Goal: Task Accomplishment & Management: Manage account settings

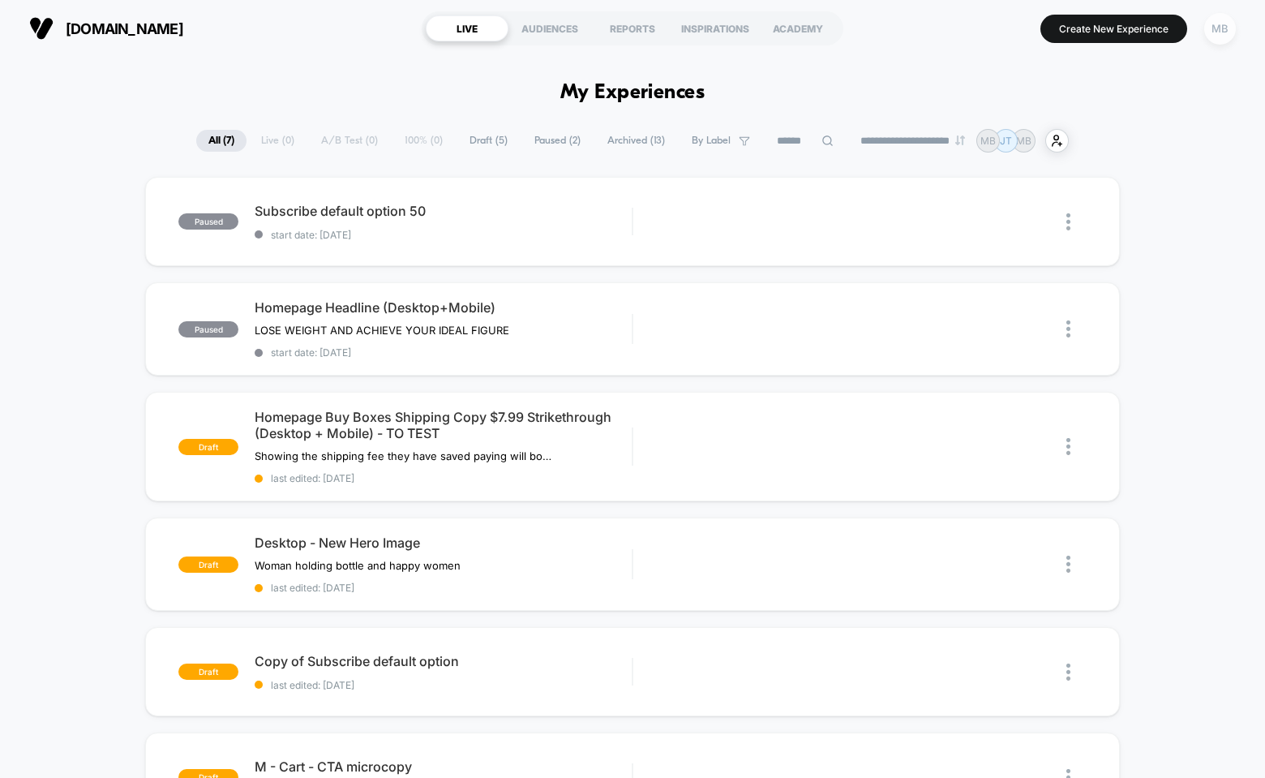
click at [1222, 28] on div "MB" at bounding box center [1220, 29] width 32 height 32
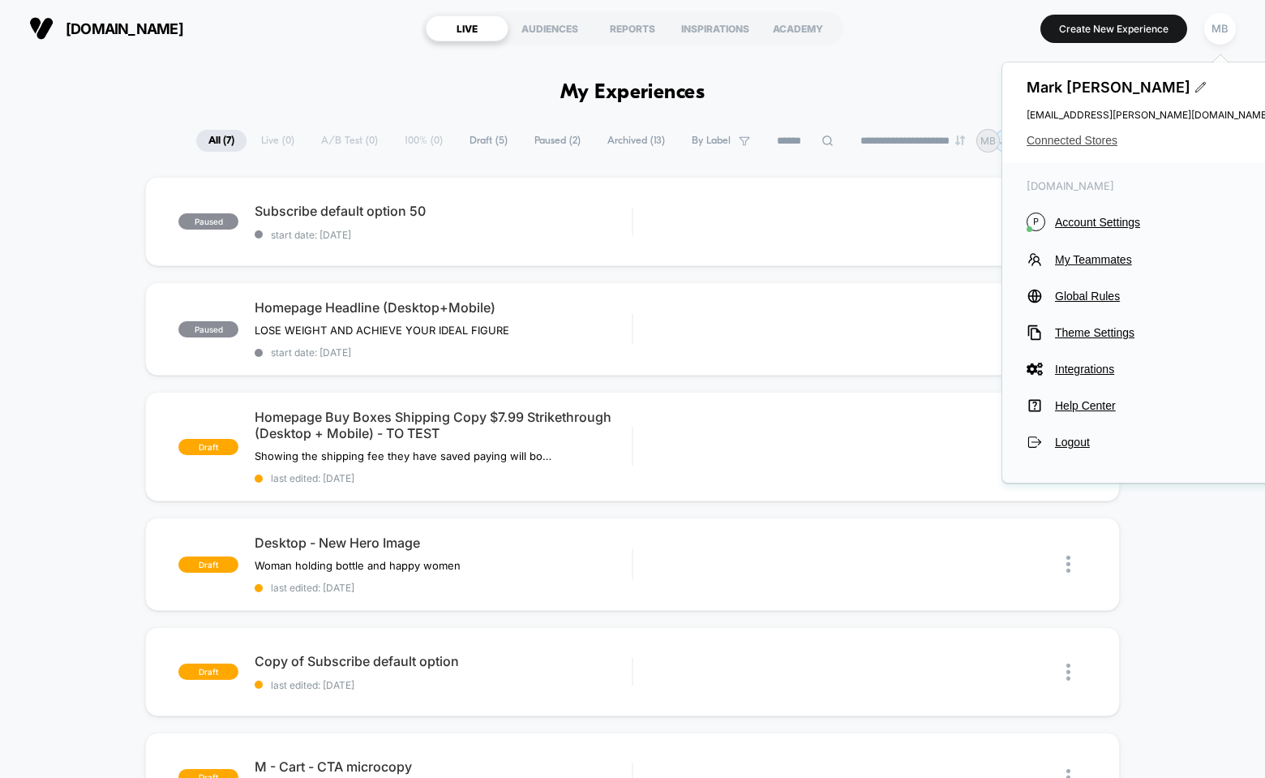
click at [1071, 136] on span "Connected Stores" at bounding box center [1148, 140] width 243 height 13
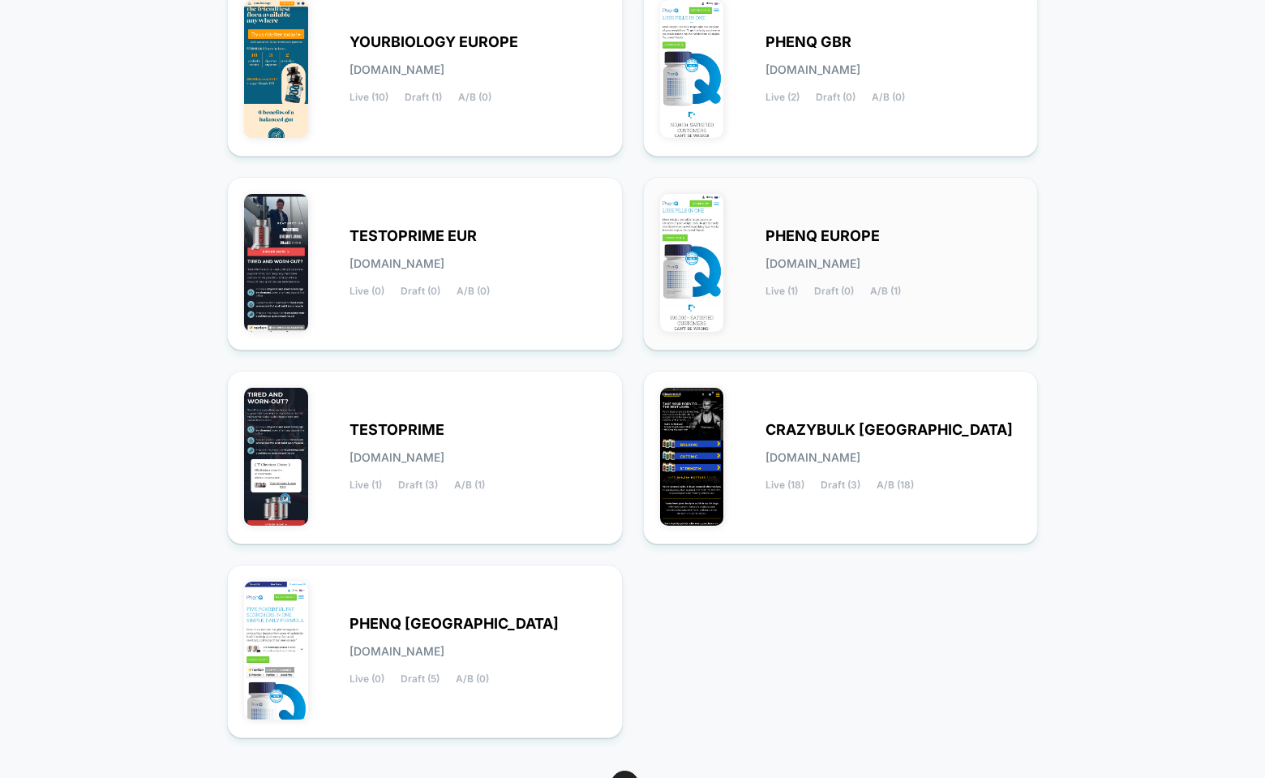
scroll to position [328, 0]
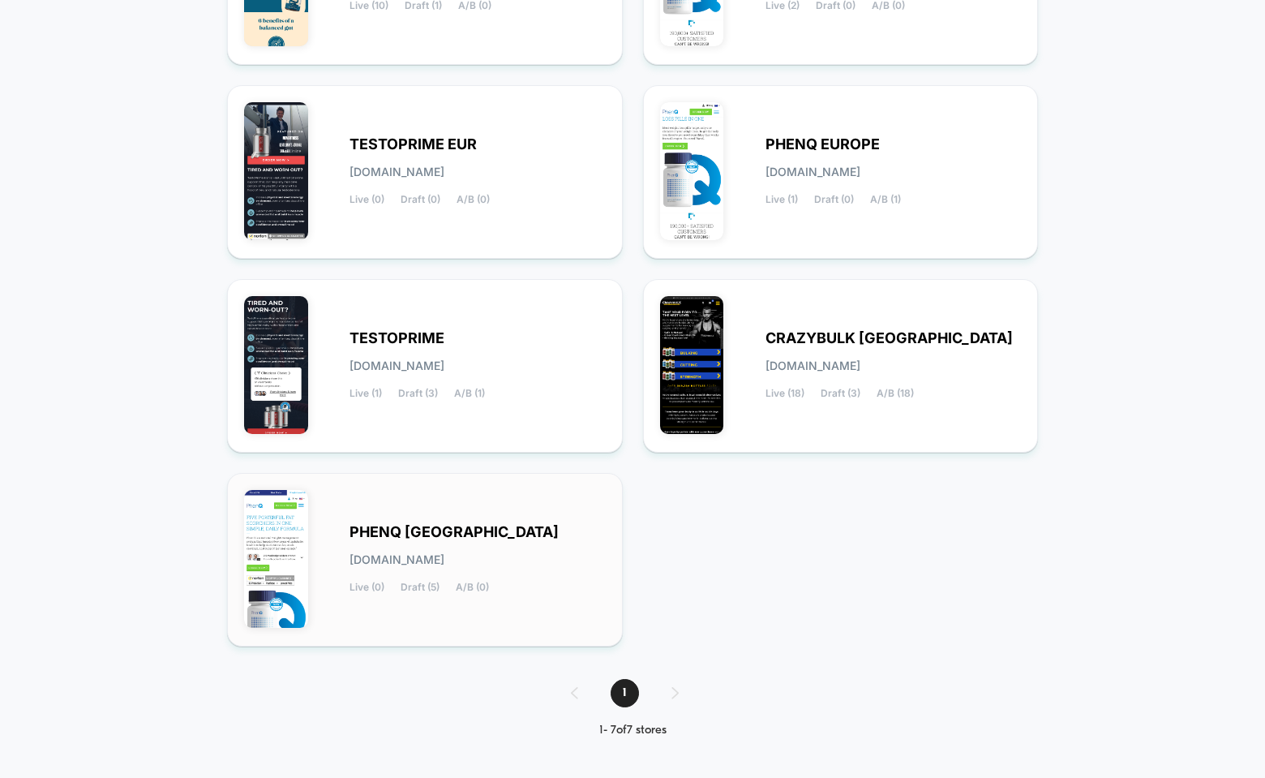
click at [414, 544] on div "PHENQ USA [DOMAIN_NAME] Live (0) Draft (5) A/B (0)" at bounding box center [478, 559] width 256 height 67
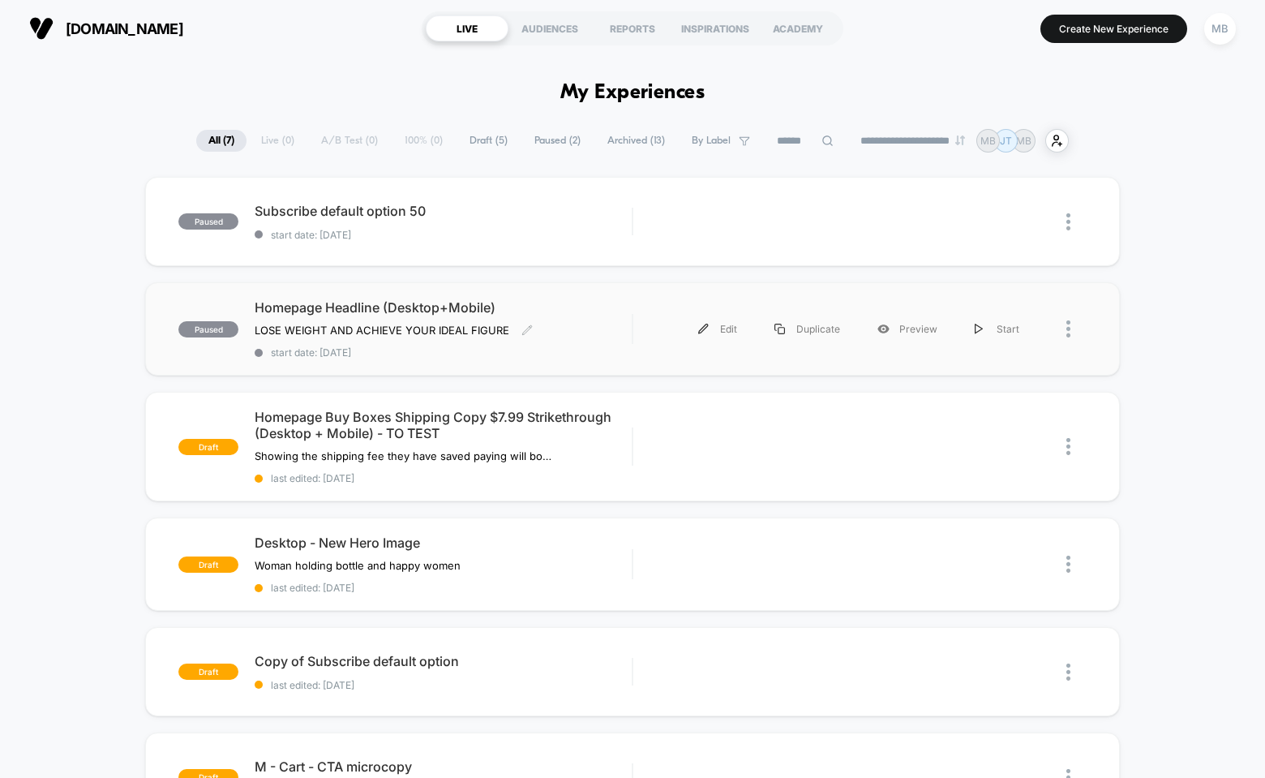
click at [397, 305] on span "Homepage Headline (Desktop+Mobile)" at bounding box center [443, 307] width 377 height 16
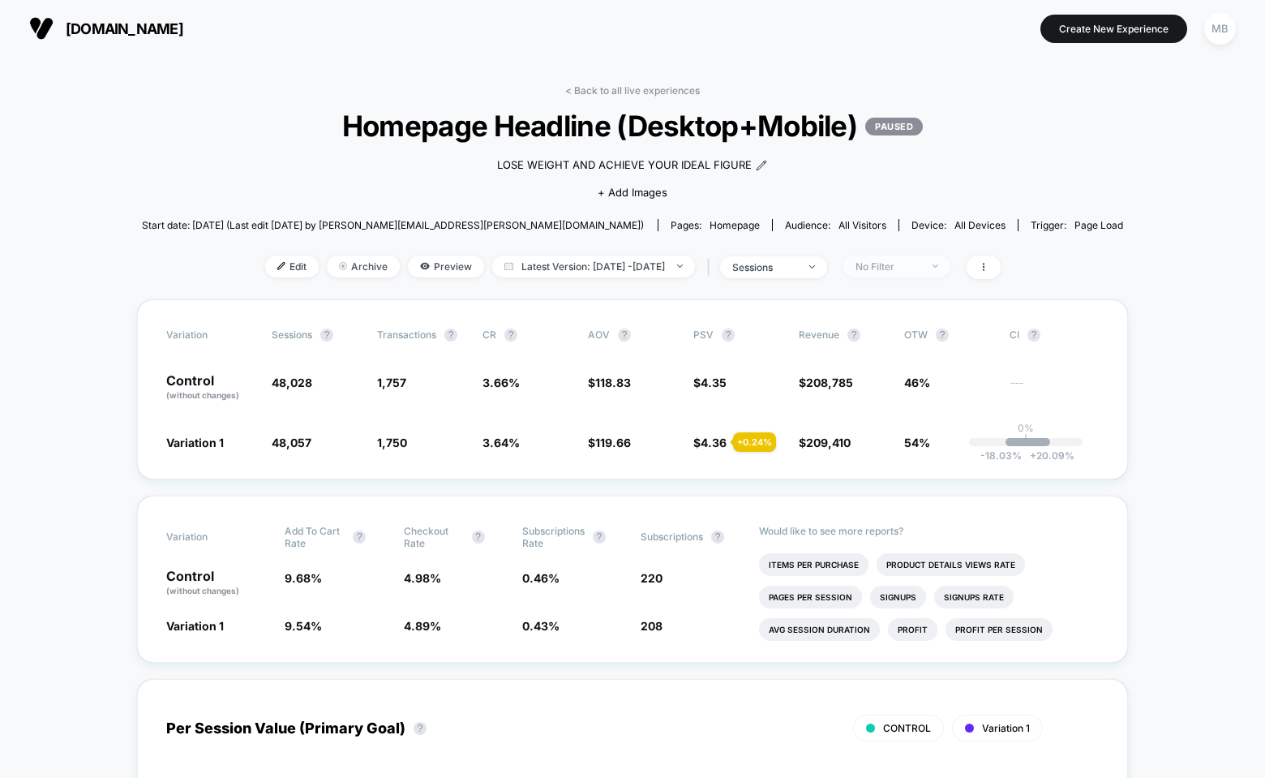
click at [909, 269] on div "No Filter" at bounding box center [888, 266] width 65 height 12
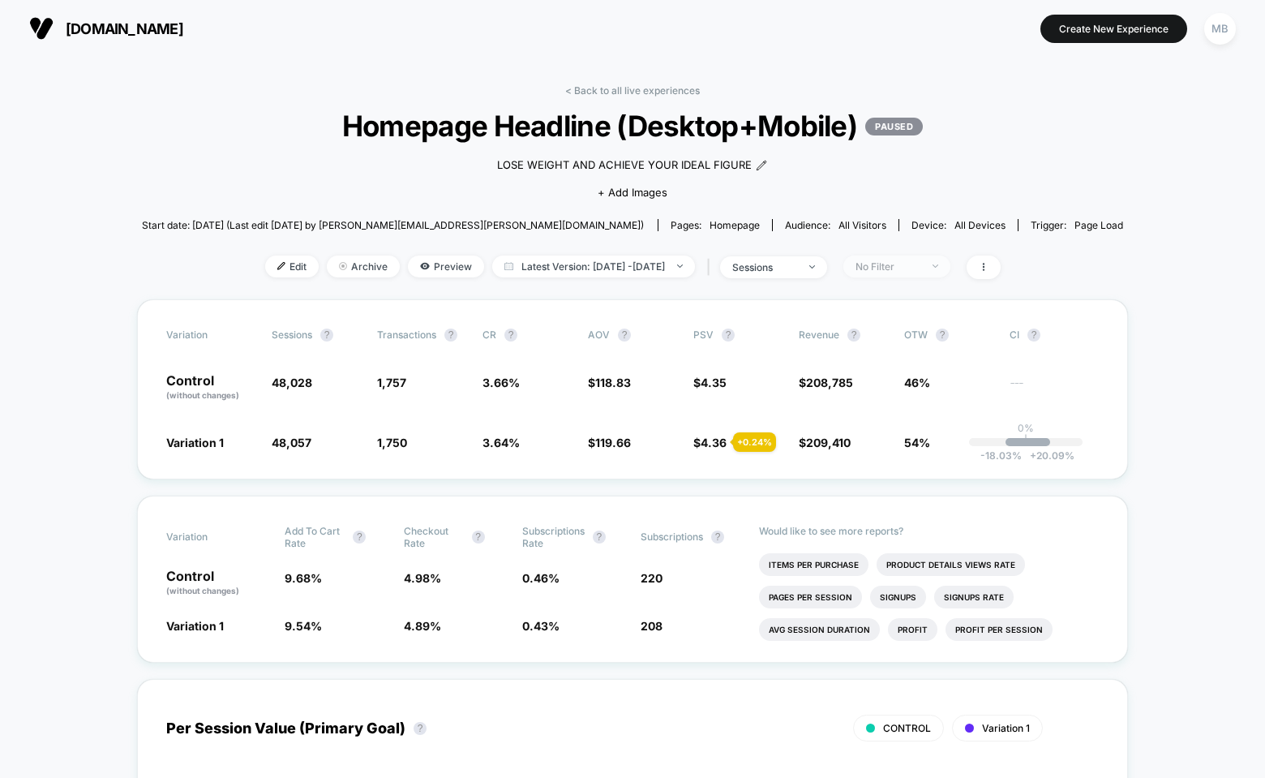
click at [920, 261] on div "No Filter" at bounding box center [888, 266] width 65 height 12
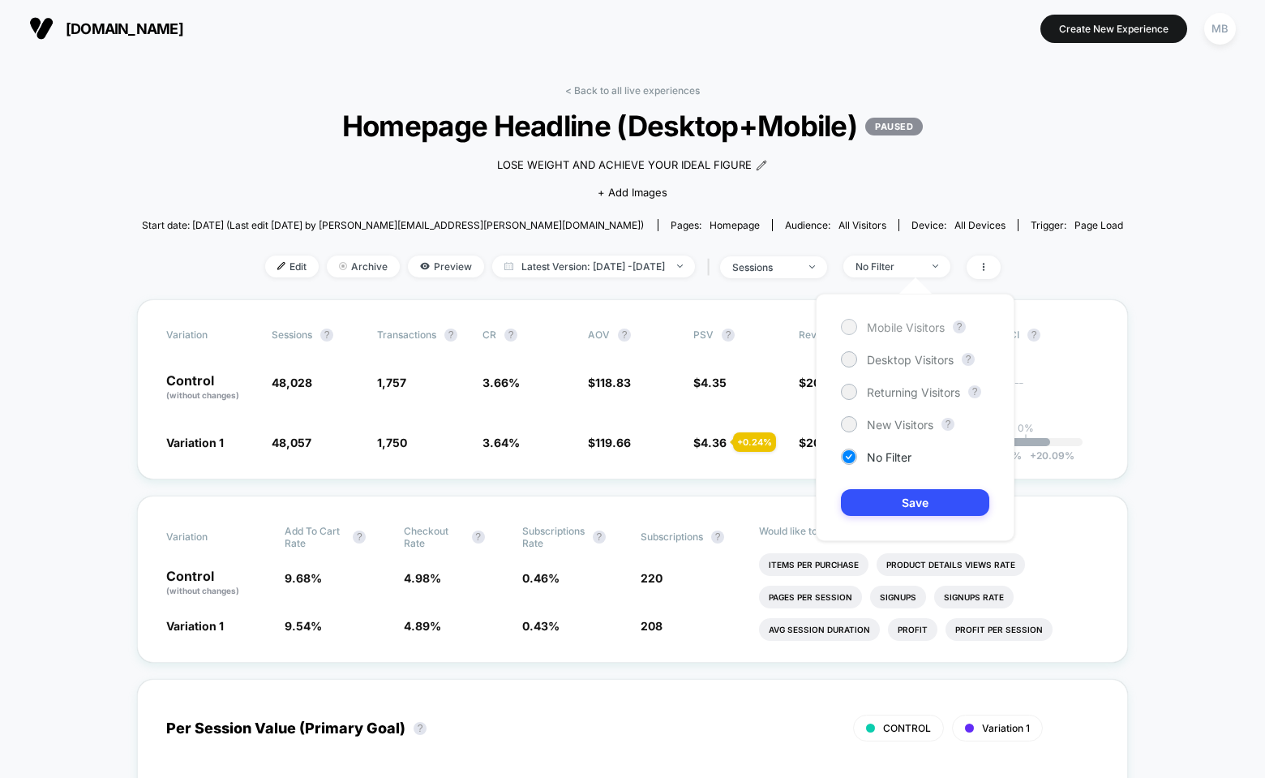
click at [847, 330] on div at bounding box center [849, 326] width 12 height 12
click at [875, 505] on button "Save" at bounding box center [915, 502] width 148 height 27
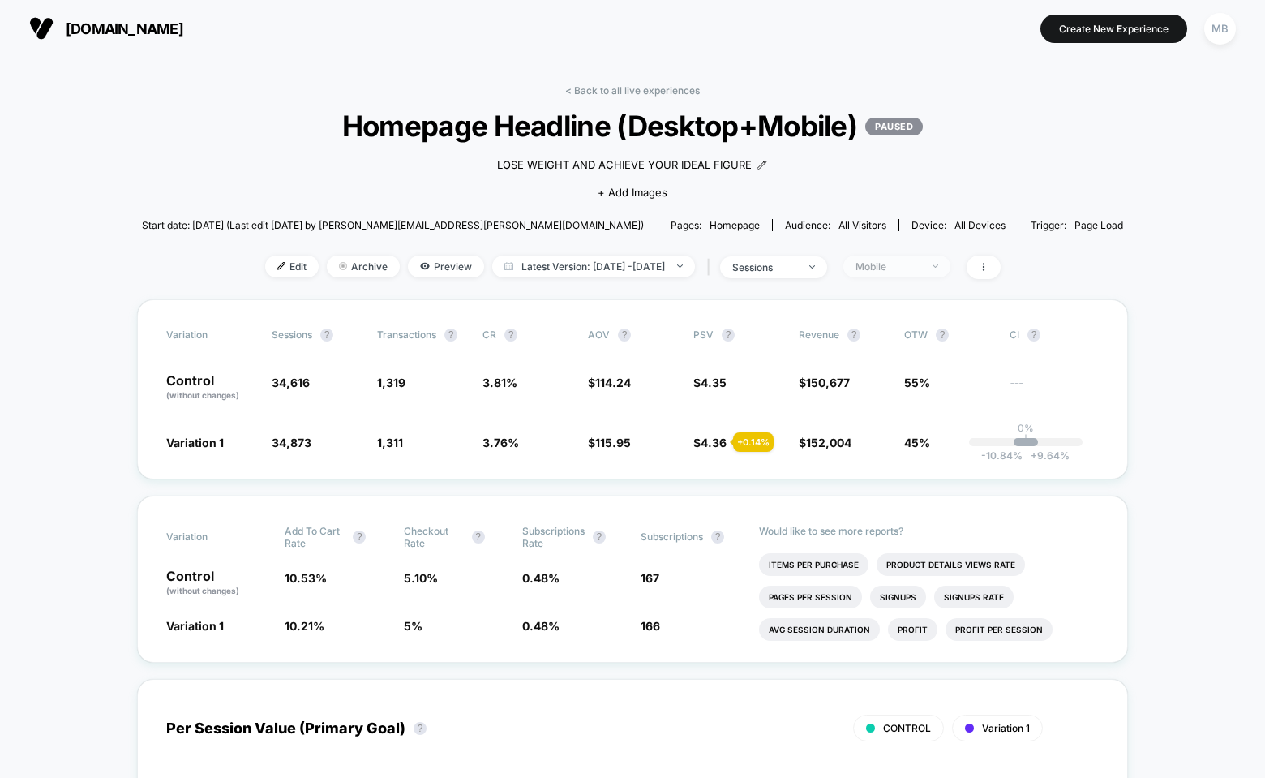
click at [908, 266] on div "Mobile" at bounding box center [888, 266] width 65 height 12
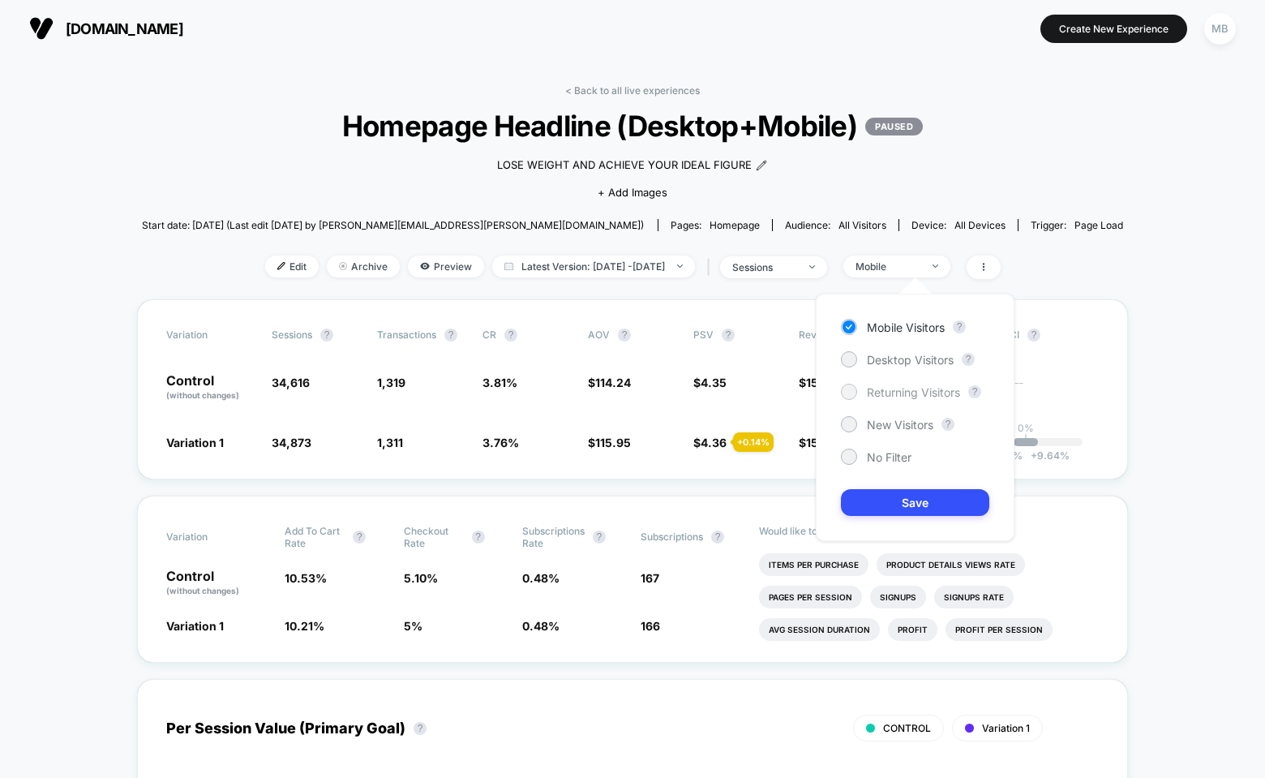
click at [851, 390] on div at bounding box center [849, 391] width 12 height 12
click at [866, 500] on button "Save" at bounding box center [915, 502] width 148 height 27
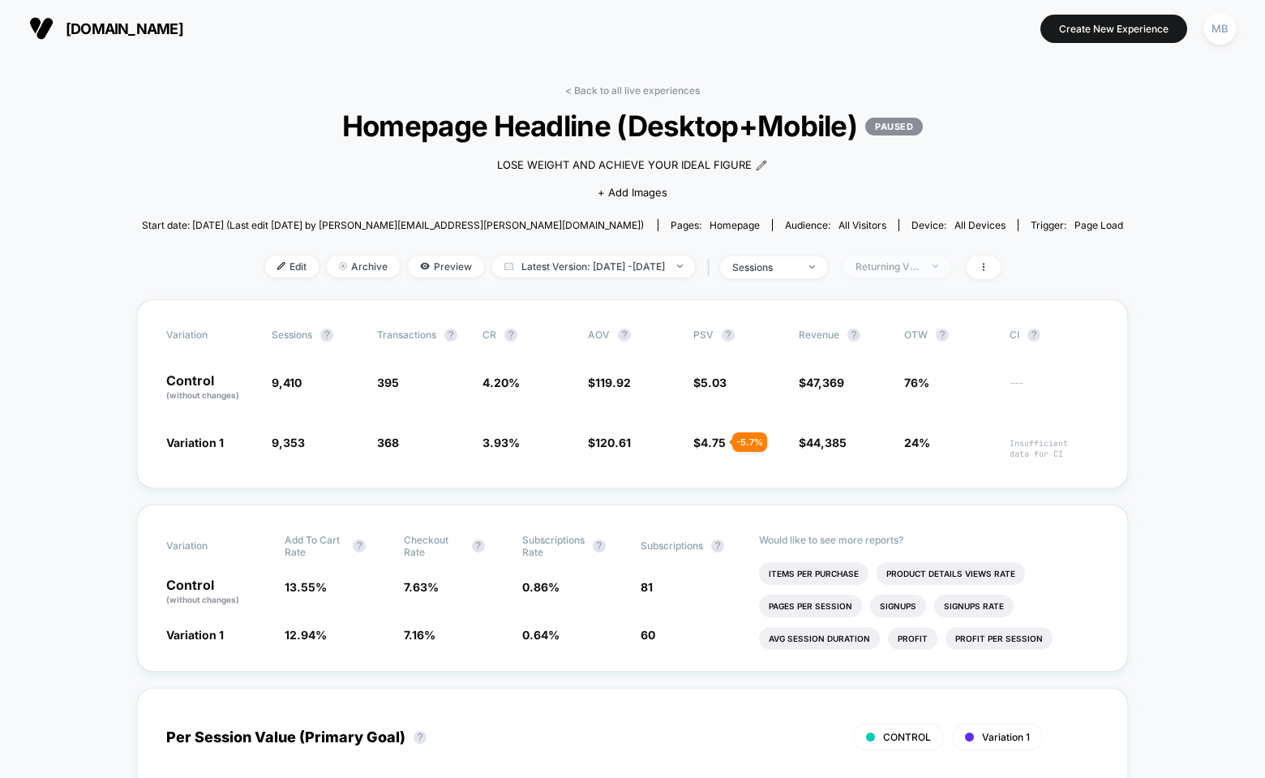
click at [920, 267] on div "Returning Visitors" at bounding box center [888, 266] width 65 height 12
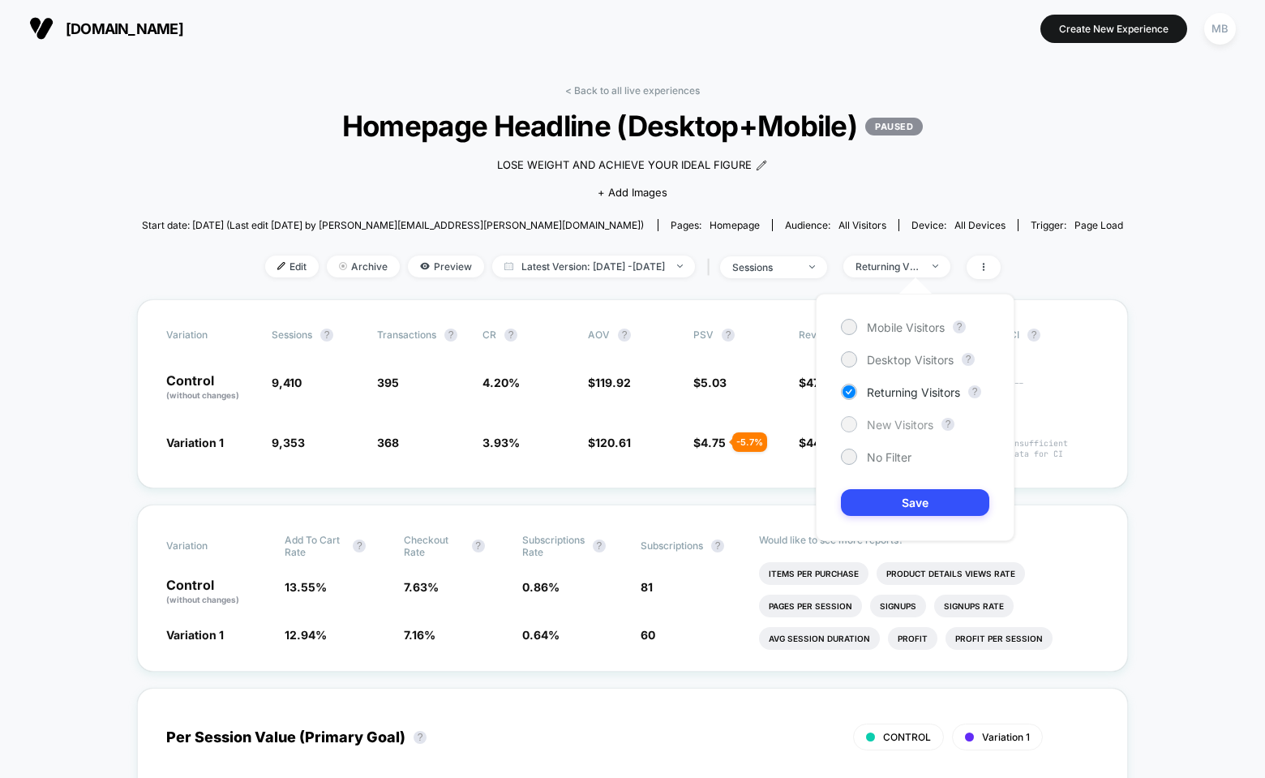
click at [852, 426] on div at bounding box center [849, 424] width 12 height 12
click at [877, 506] on button "Save" at bounding box center [915, 502] width 148 height 27
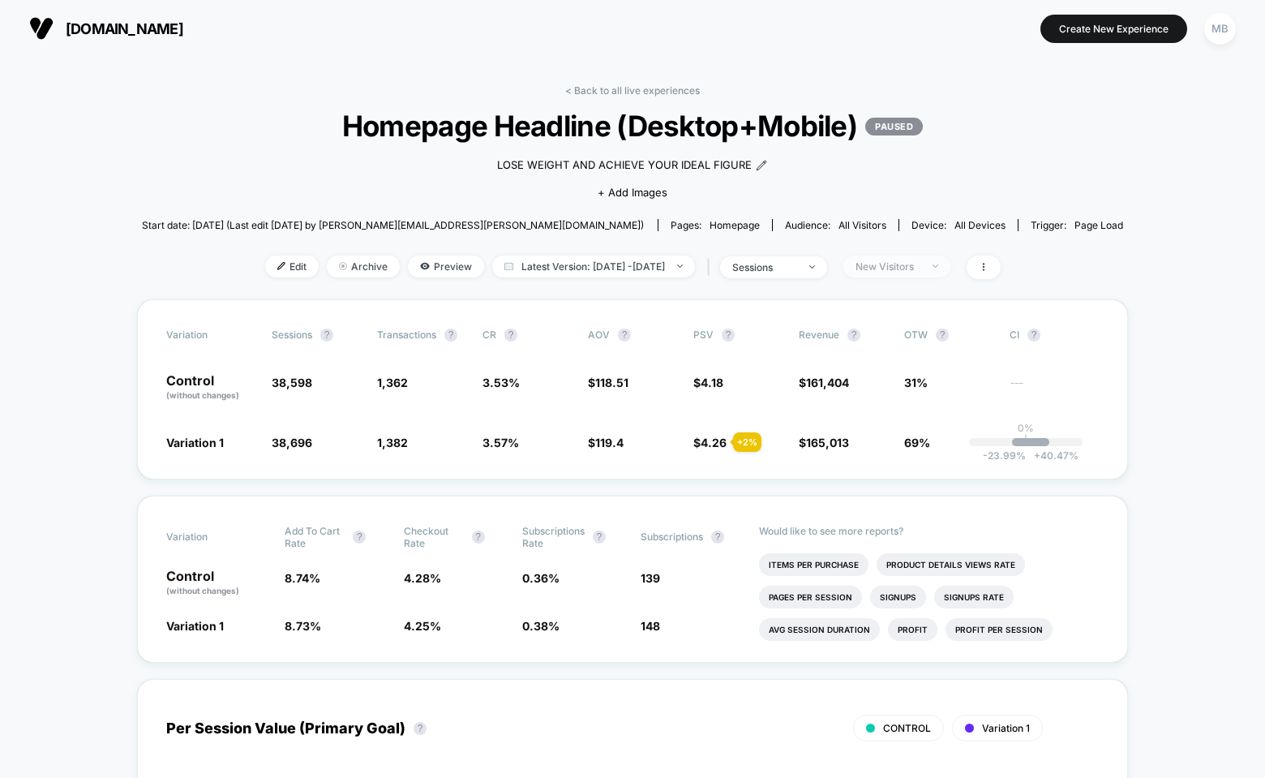
click at [920, 272] on div "New Visitors" at bounding box center [888, 266] width 65 height 12
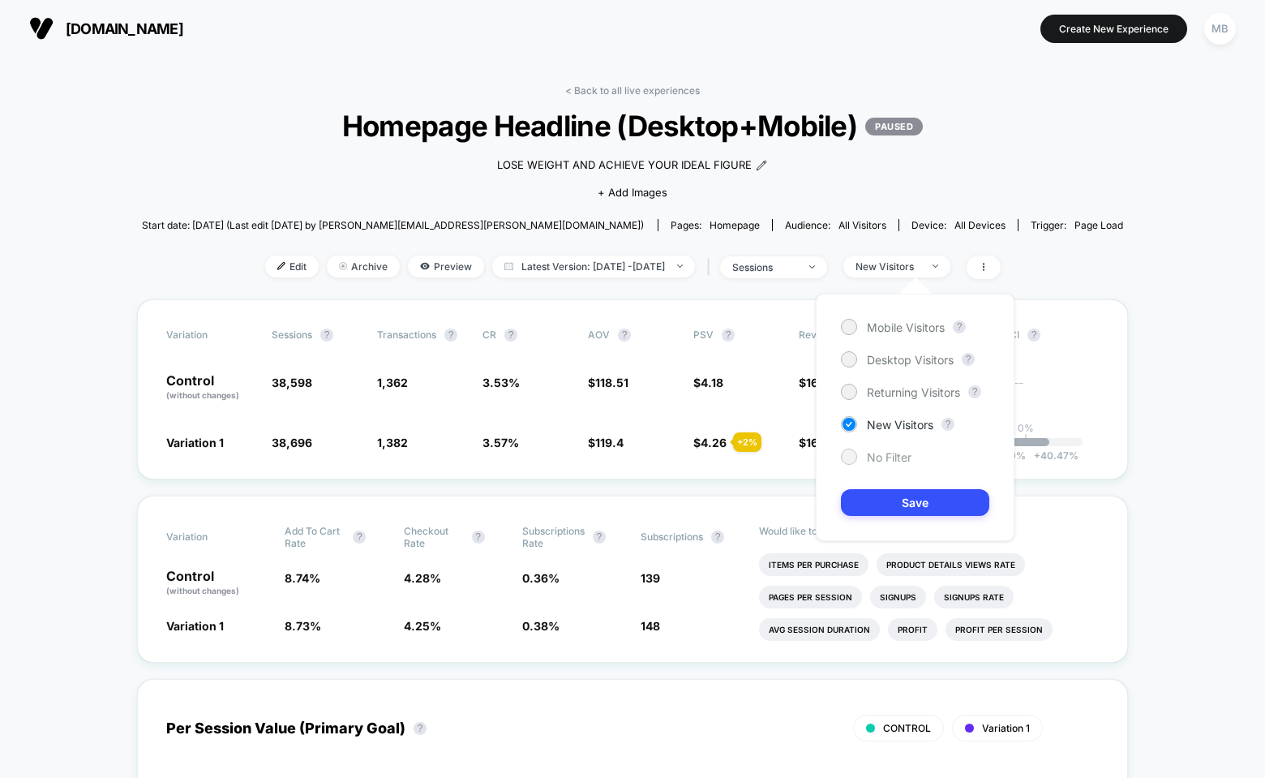
click at [878, 458] on span "No Filter" at bounding box center [889, 457] width 45 height 14
click at [885, 486] on div "Mobile Visitors ? Desktop Visitors ? Returning Visitors ? New Visitors ? No Fil…" at bounding box center [915, 417] width 199 height 247
click at [889, 496] on button "Save" at bounding box center [915, 502] width 148 height 27
